Goal: Task Accomplishment & Management: Complete application form

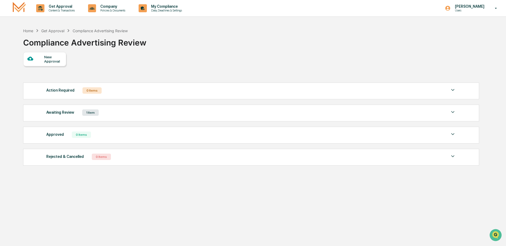
click at [50, 59] on div "New Approval" at bounding box center [53, 59] width 18 height 9
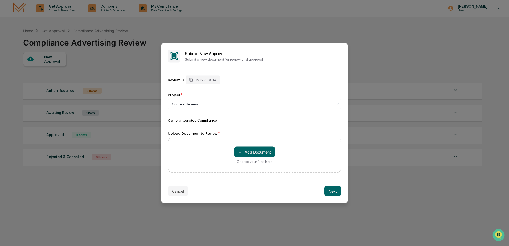
click at [182, 103] on div at bounding box center [252, 103] width 161 height 5
click at [204, 103] on div at bounding box center [252, 103] width 161 height 5
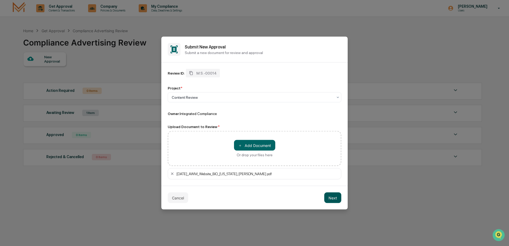
click at [332, 198] on button "Next" at bounding box center [332, 197] width 17 height 11
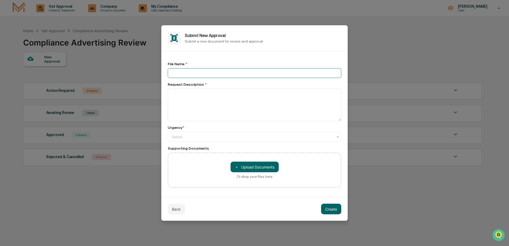
paste input "**********"
type input "**********"
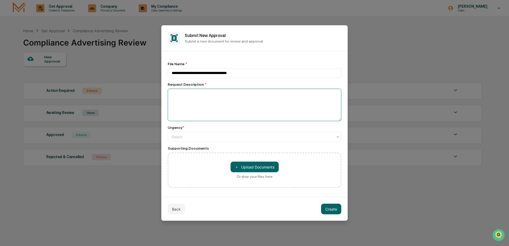
click at [172, 93] on textarea at bounding box center [255, 105] width 174 height 32
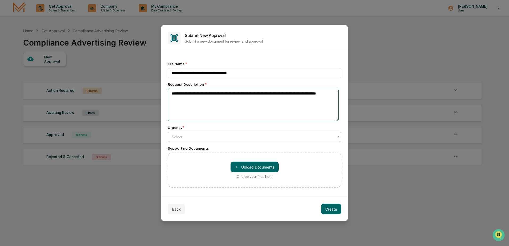
type textarea "**********"
click at [336, 135] on icon at bounding box center [338, 137] width 4 height 4
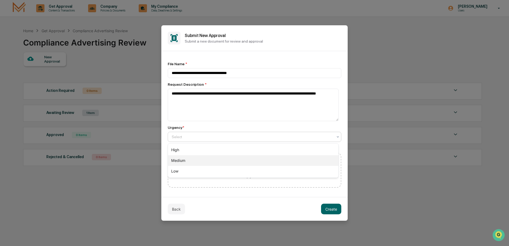
click at [329, 159] on div "Medium" at bounding box center [253, 160] width 170 height 11
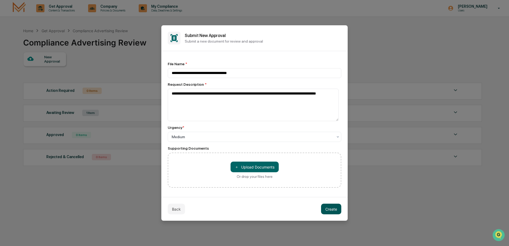
click at [332, 211] on button "Create" at bounding box center [331, 209] width 20 height 11
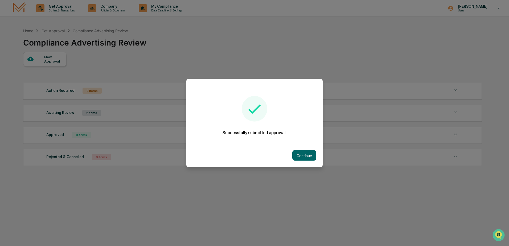
click at [303, 156] on button "Continue" at bounding box center [304, 155] width 24 height 11
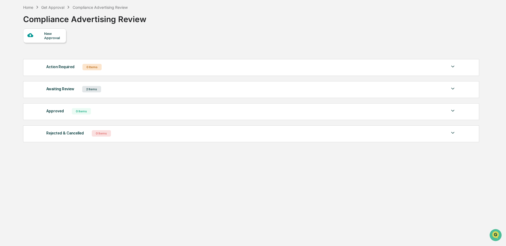
scroll to position [25, 0]
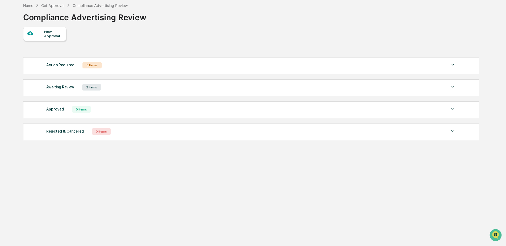
click at [454, 85] on img at bounding box center [453, 87] width 6 height 6
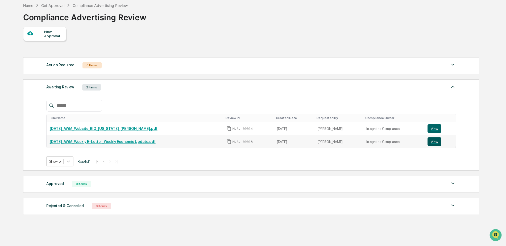
click at [436, 142] on button "View" at bounding box center [435, 141] width 14 height 9
click at [452, 87] on img at bounding box center [453, 87] width 6 height 6
